Goal: Information Seeking & Learning: Find specific fact

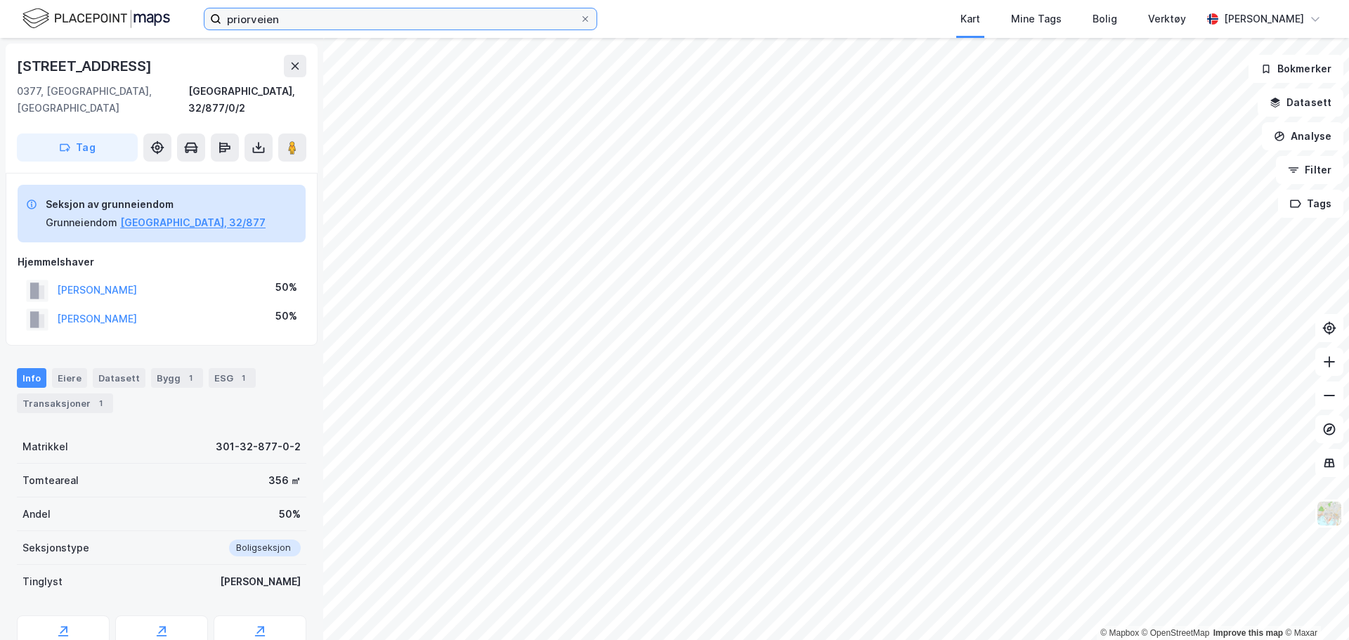
click at [517, 25] on input "priorveien" at bounding box center [400, 18] width 358 height 21
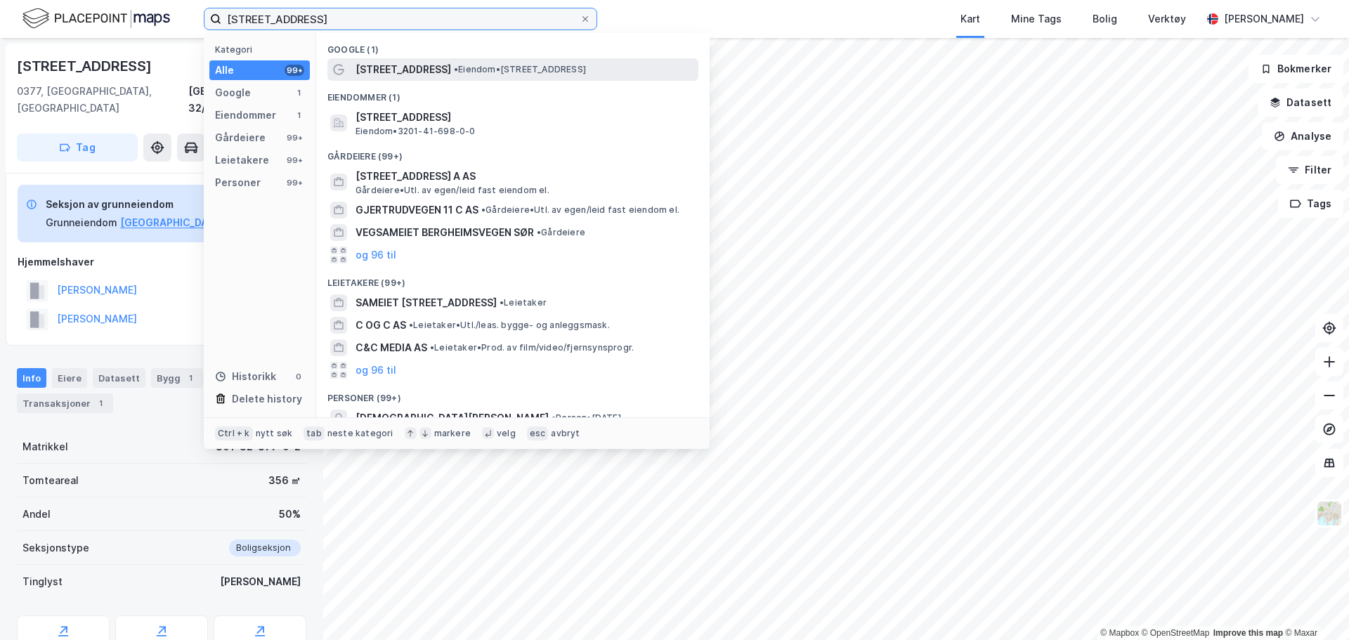
type input "[STREET_ADDRESS]"
click at [535, 71] on span "• Eiendom • [STREET_ADDRESS]" at bounding box center [520, 69] width 132 height 11
